Goal: Task Accomplishment & Management: Use online tool/utility

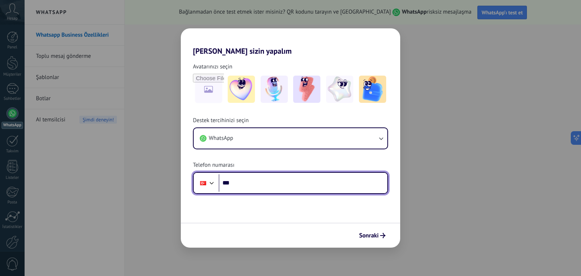
click at [238, 184] on input "***" at bounding box center [303, 182] width 169 height 17
type input "**********"
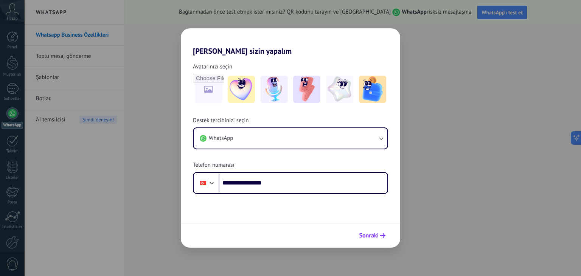
click at [368, 233] on span "Sonraki" at bounding box center [369, 235] width 20 height 5
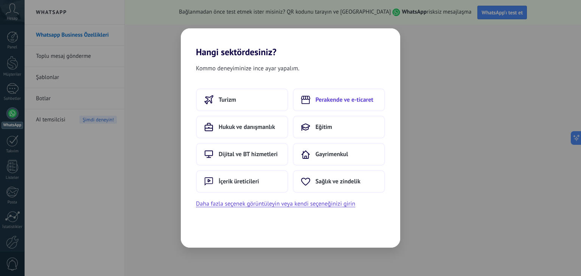
click at [339, 103] on button "Perakende ve e-ticaret" at bounding box center [339, 100] width 92 height 23
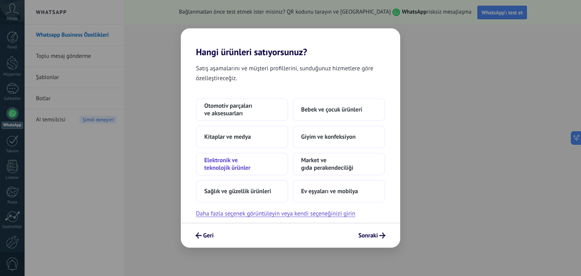
click at [230, 165] on span "Elektronik ve teknolojik ürünler" at bounding box center [242, 164] width 76 height 15
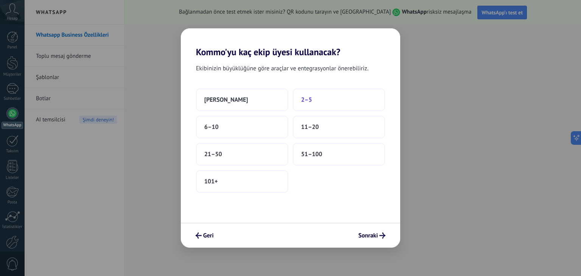
click at [305, 101] on span "2–5" at bounding box center [306, 100] width 11 height 8
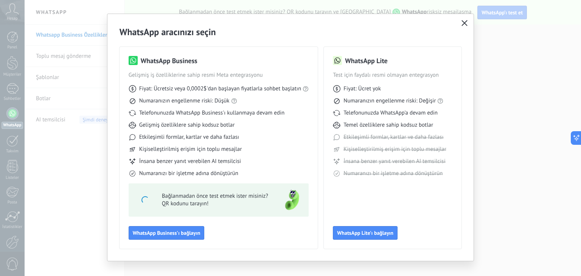
scroll to position [21, 0]
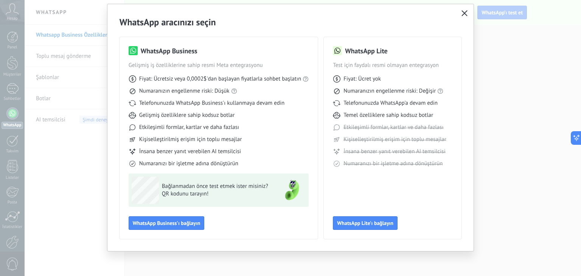
click at [460, 10] on button "button" at bounding box center [465, 13] width 10 height 11
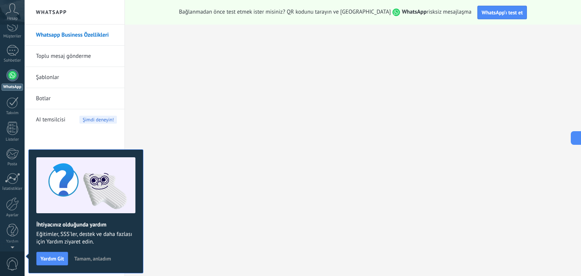
scroll to position [0, 0]
click at [8, 92] on div at bounding box center [12, 88] width 12 height 11
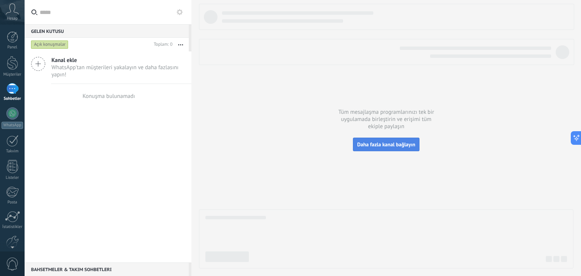
click at [389, 146] on span "Daha fazla kanal bağlayın" at bounding box center [386, 144] width 58 height 7
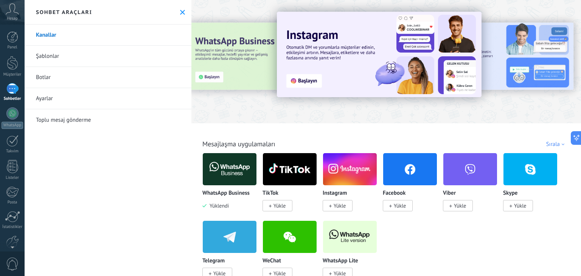
click at [51, 57] on link "Şablonlar" at bounding box center [108, 56] width 167 height 21
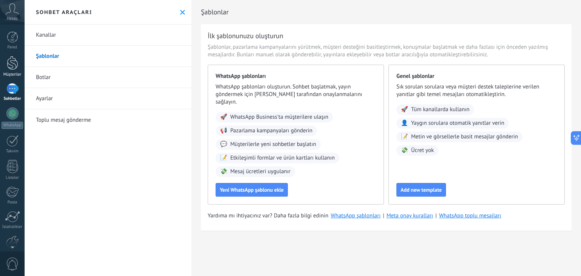
click at [9, 70] on div at bounding box center [12, 63] width 11 height 14
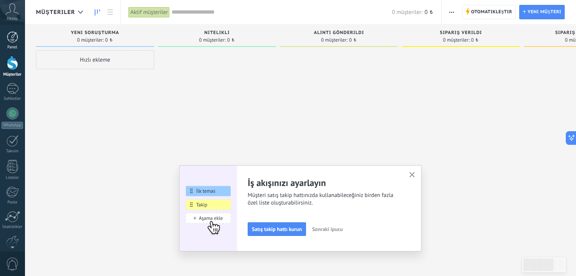
click at [8, 41] on div at bounding box center [12, 36] width 11 height 11
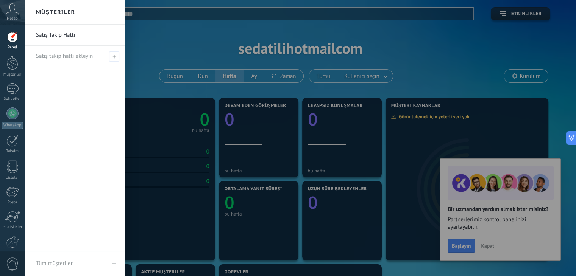
click at [15, 39] on div at bounding box center [12, 36] width 11 height 11
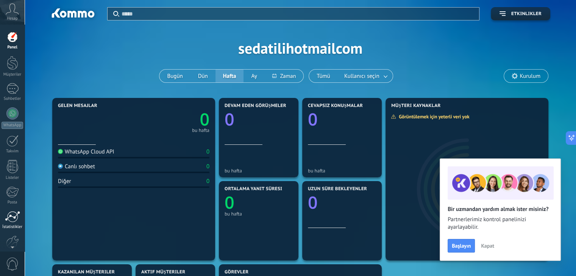
click at [12, 220] on div at bounding box center [12, 216] width 15 height 11
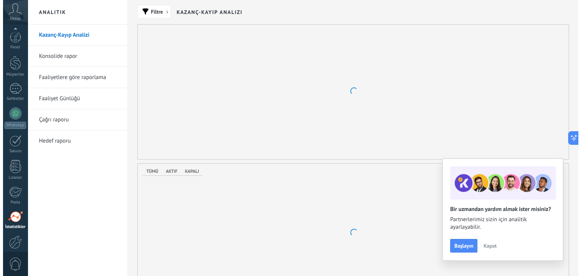
scroll to position [38, 0]
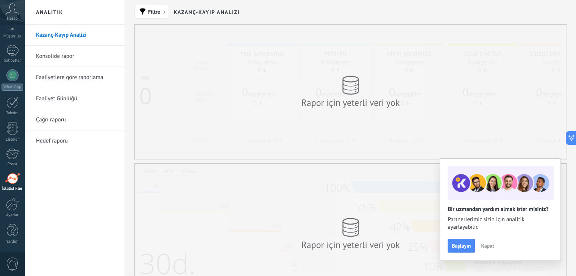
click at [9, 263] on span "0" at bounding box center [12, 264] width 13 height 13
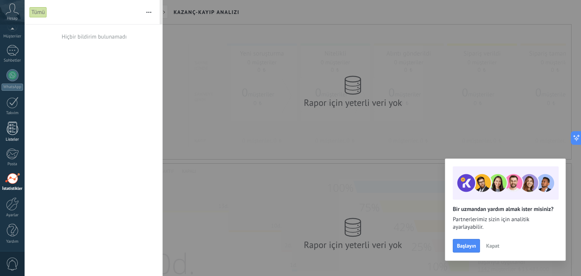
click at [14, 129] on div at bounding box center [12, 128] width 11 height 13
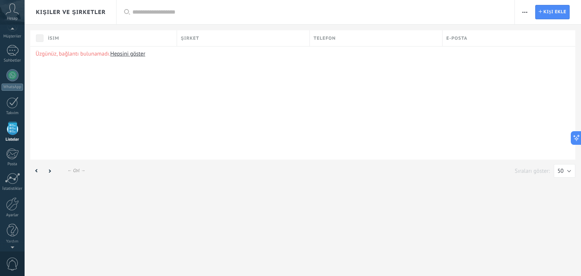
scroll to position [19, 0]
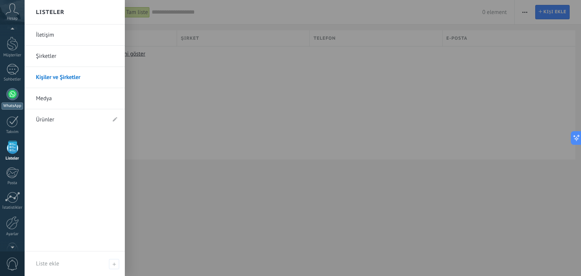
click at [12, 99] on div at bounding box center [12, 94] width 12 height 12
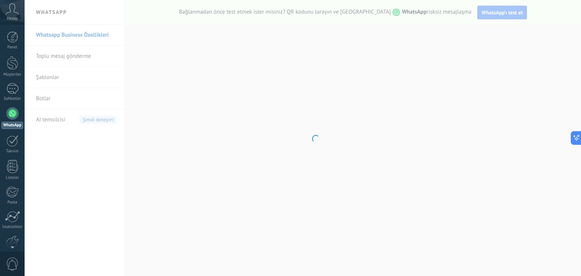
click at [53, 98] on body ".abccls-1,.abccls-2{fill-rule:evenodd}.abccls-2{fill:#fff} .abfcls-1{fill:none}…" at bounding box center [290, 138] width 581 height 276
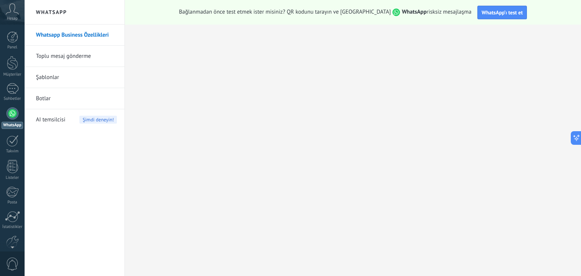
click at [51, 100] on link "Botlar" at bounding box center [76, 98] width 81 height 21
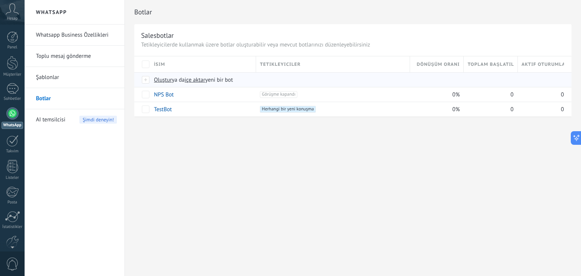
click at [161, 79] on span "Oluştur" at bounding box center [163, 79] width 18 height 7
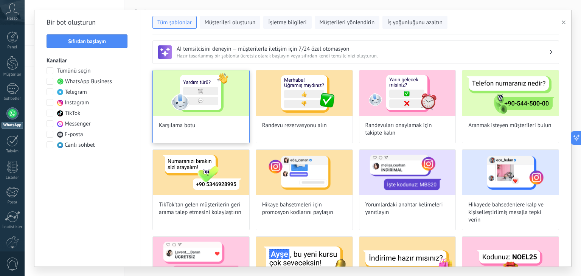
click at [213, 122] on div "Karşılama botu" at bounding box center [200, 106] width 97 height 73
type input "**********"
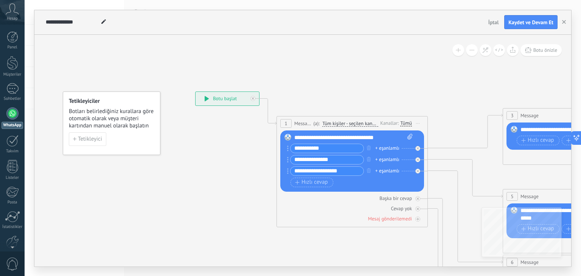
click at [329, 151] on input "**********" at bounding box center [327, 148] width 73 height 9
click at [530, 23] on span "Kaydet ve Devam Et" at bounding box center [531, 22] width 45 height 5
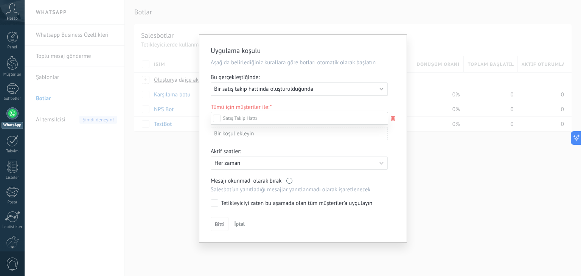
scroll to position [76, 0]
click at [222, 224] on div "Gelen müşteriler Yeni soruşturma Nitelikli Alıntı gönderildi Sipariş verildi Si…" at bounding box center [299, 193] width 177 height 163
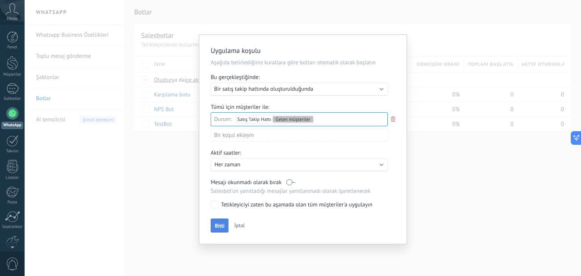
click at [220, 223] on span "Bitti" at bounding box center [219, 225] width 9 height 5
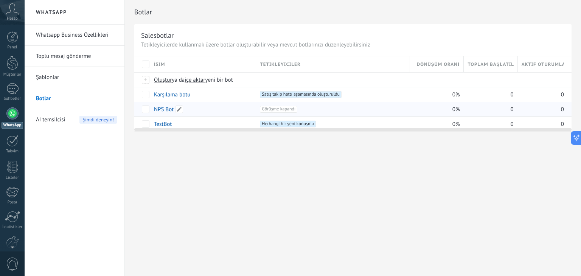
click at [163, 108] on link "NPS Bot" at bounding box center [164, 109] width 20 height 7
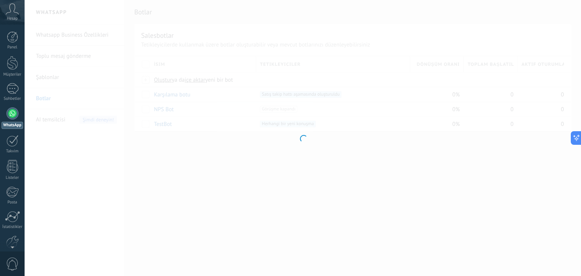
type input "*******"
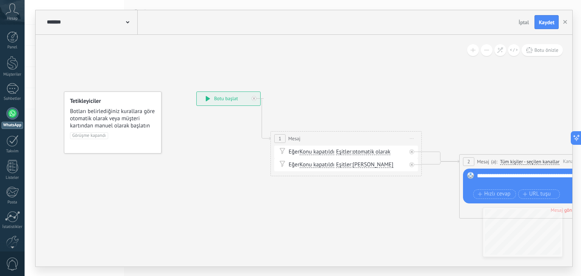
click at [531, 25] on button "İptal" at bounding box center [524, 22] width 17 height 11
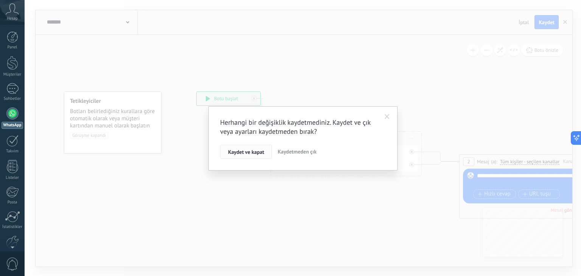
click at [243, 153] on span "Kaydet ve kapat" at bounding box center [246, 151] width 36 height 5
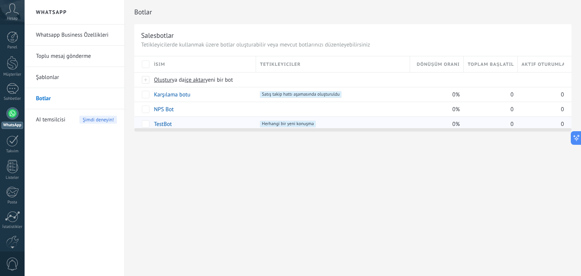
click at [163, 122] on link "TestBot" at bounding box center [163, 124] width 18 height 7
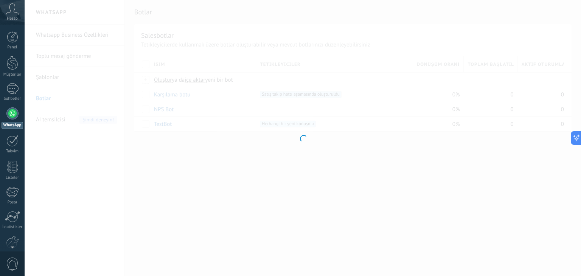
type input "*******"
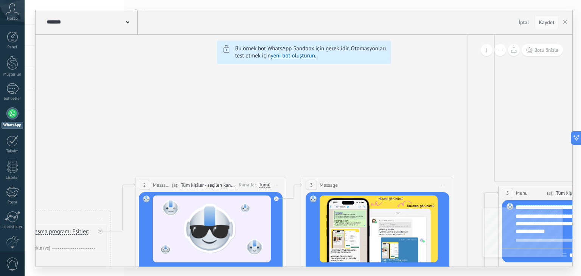
click at [544, 21] on span "Kaydet" at bounding box center [547, 22] width 16 height 5
click at [529, 23] on span "İptal" at bounding box center [524, 22] width 11 height 7
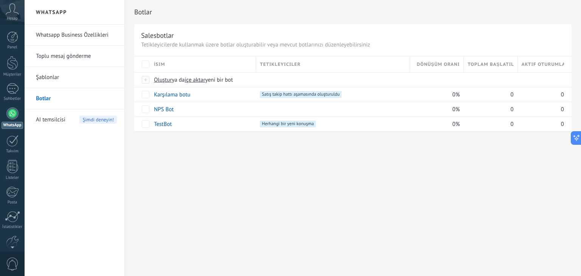
click at [61, 51] on link "Toplu mesaj gönderme" at bounding box center [76, 56] width 81 height 21
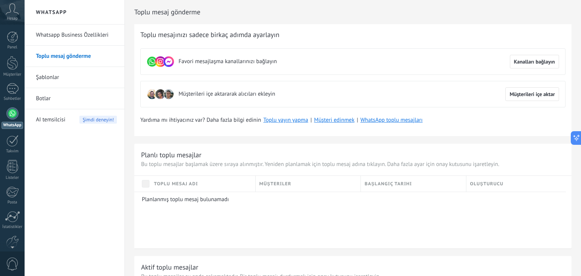
click at [165, 97] on img at bounding box center [168, 94] width 11 height 11
click at [63, 35] on link "Whatsapp Business Özellikleri" at bounding box center [76, 35] width 81 height 21
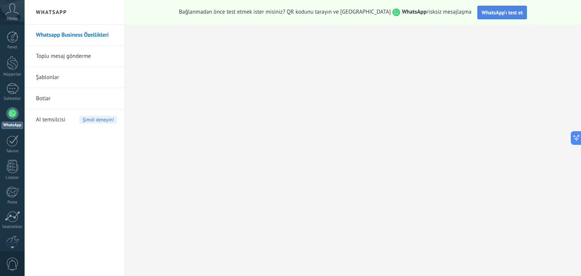
click at [483, 11] on span "WhatsApp’ı test et" at bounding box center [502, 12] width 41 height 7
